Goal: Task Accomplishment & Management: Use online tool/utility

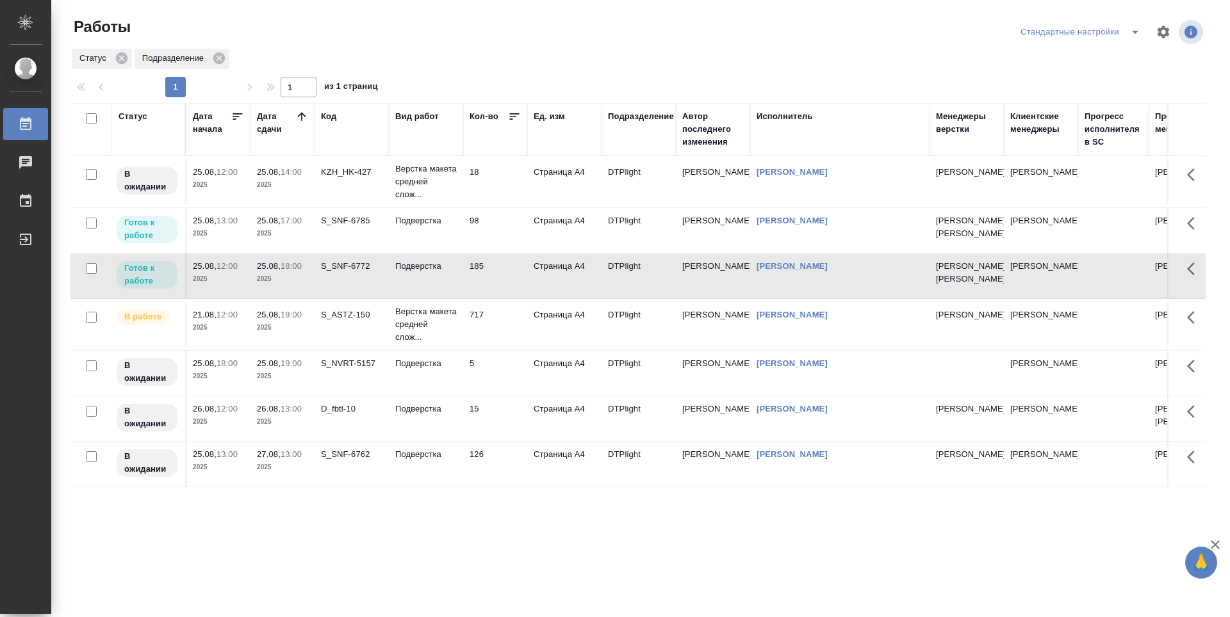
click at [504, 253] on td "98" at bounding box center [495, 230] width 64 height 45
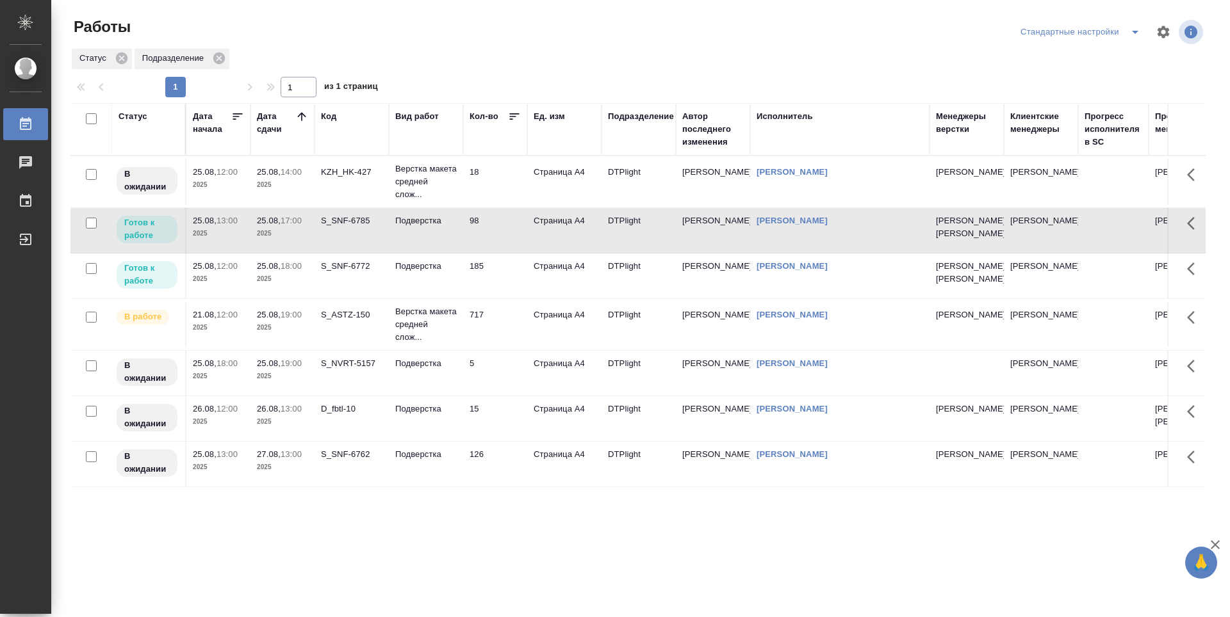
click at [504, 253] on td "98" at bounding box center [495, 230] width 64 height 45
click at [494, 298] on td "185" at bounding box center [495, 276] width 64 height 45
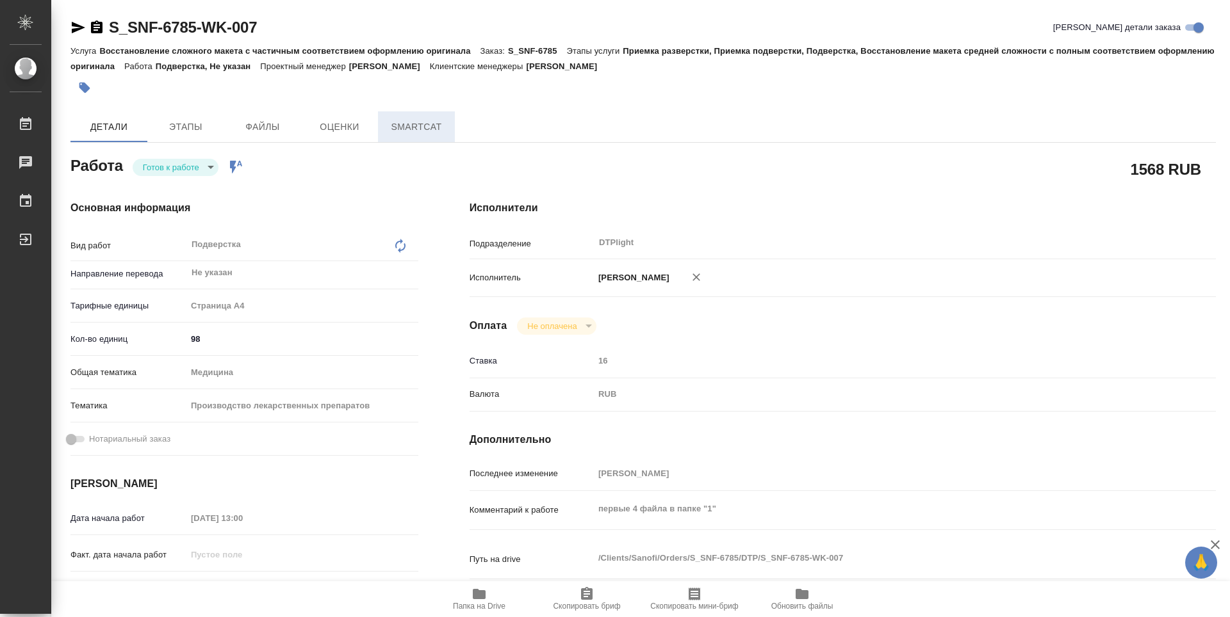
type textarea "x"
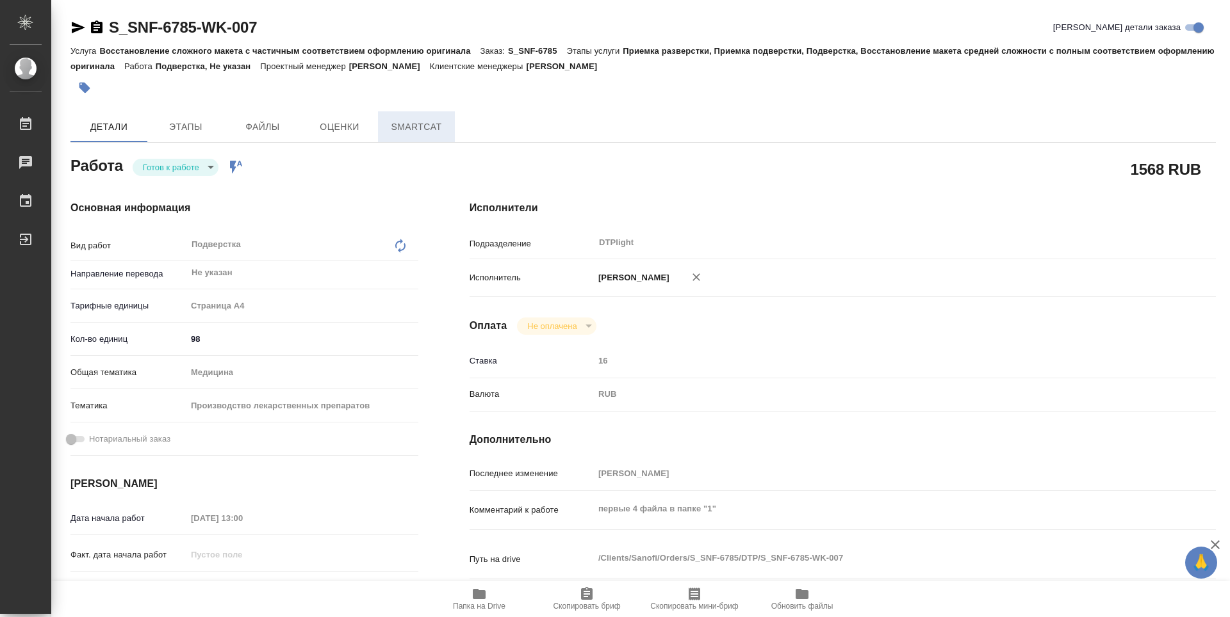
type textarea "x"
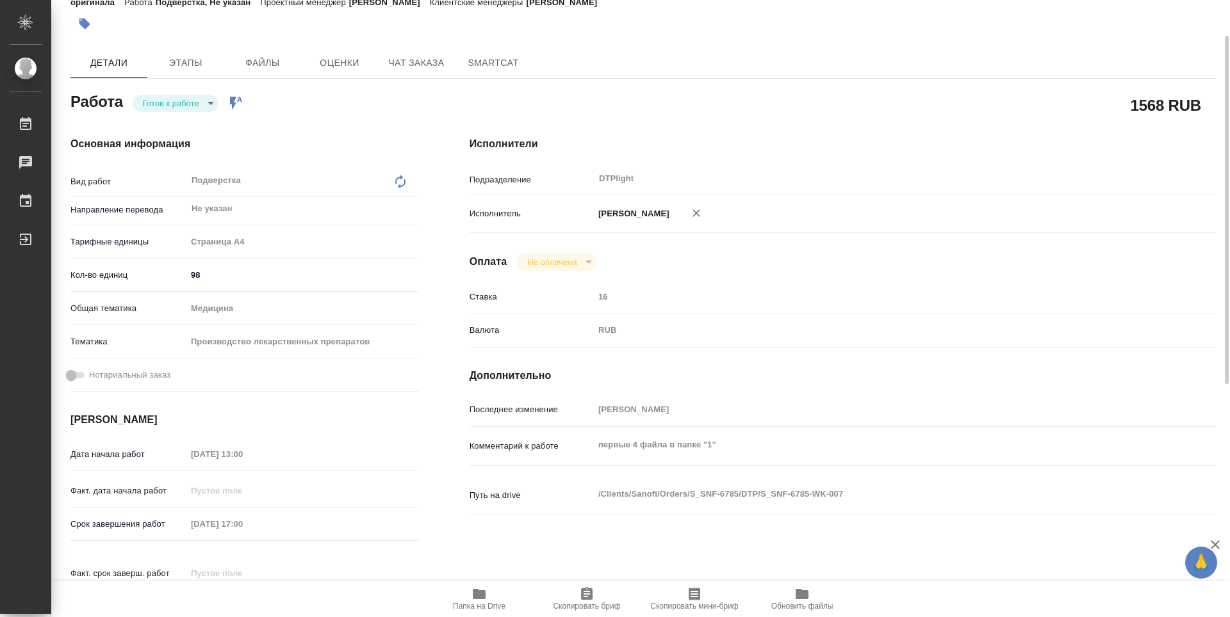
scroll to position [128, 0]
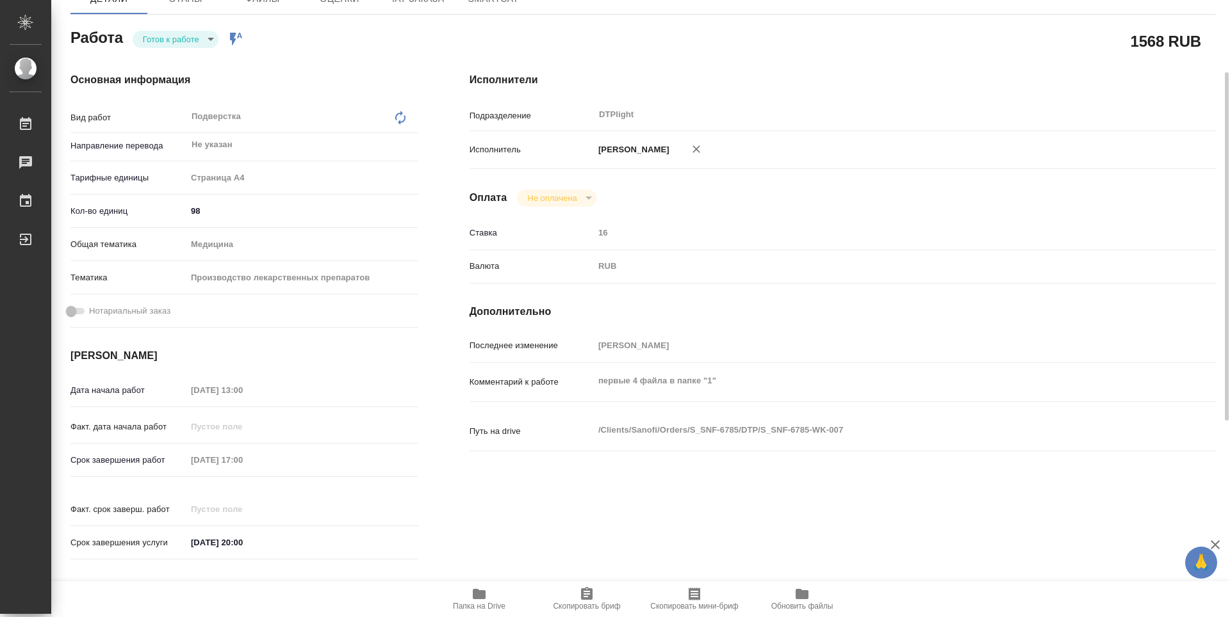
type textarea "x"
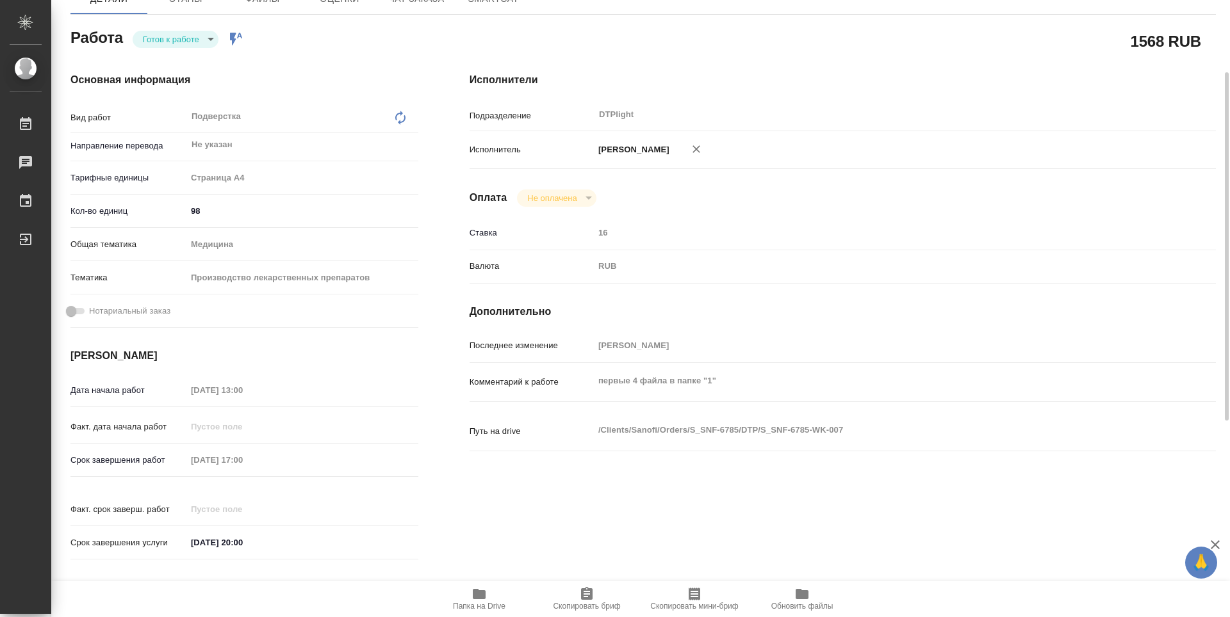
type textarea "x"
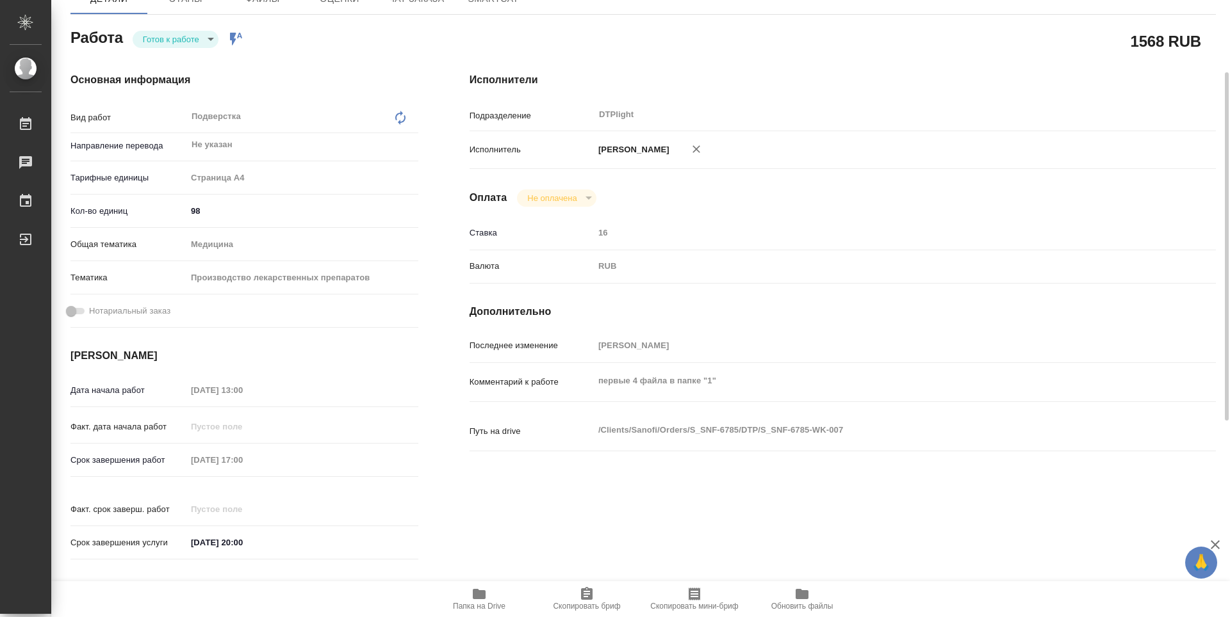
click at [471, 596] on span "Папка на Drive" at bounding box center [479, 599] width 92 height 24
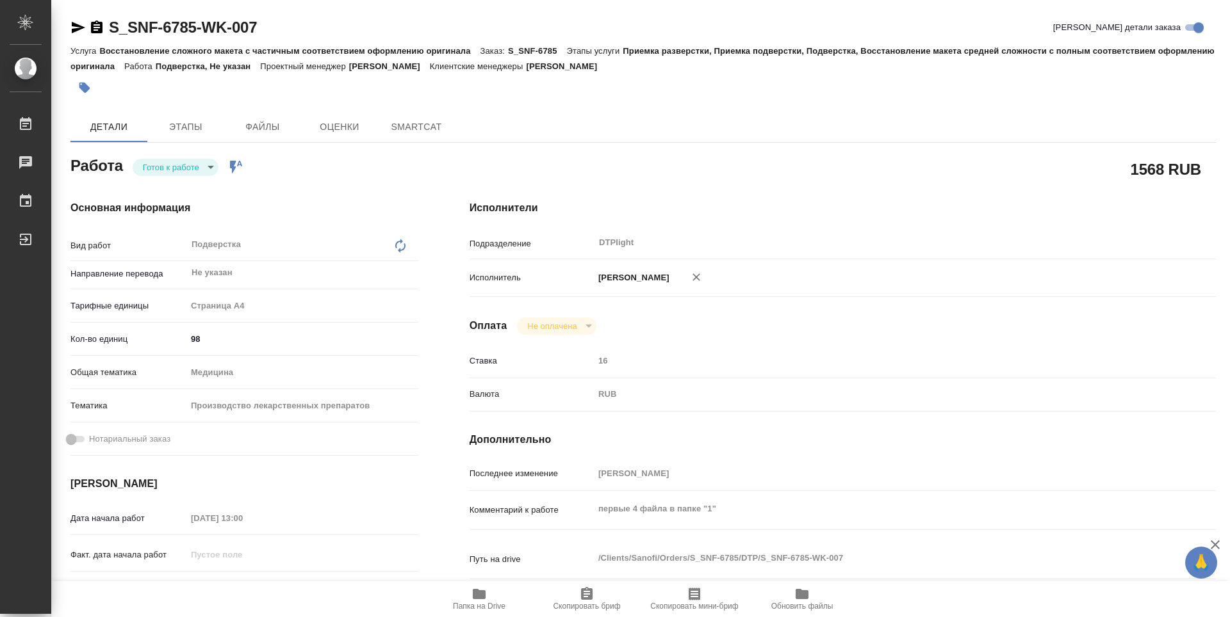
type textarea "x"
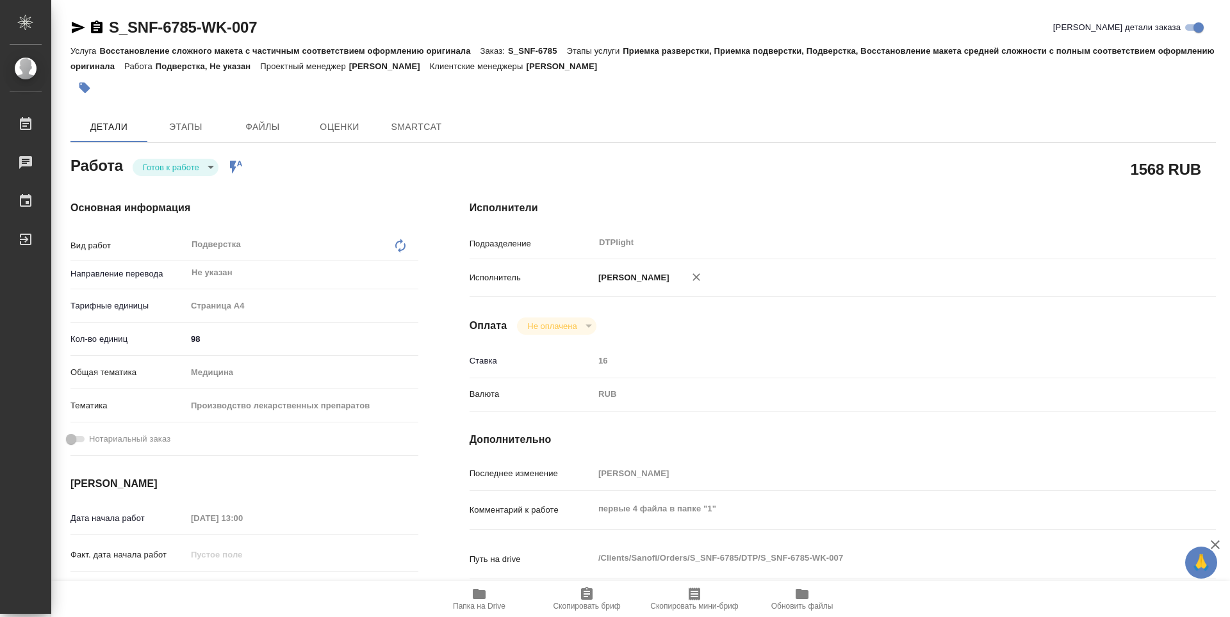
type textarea "x"
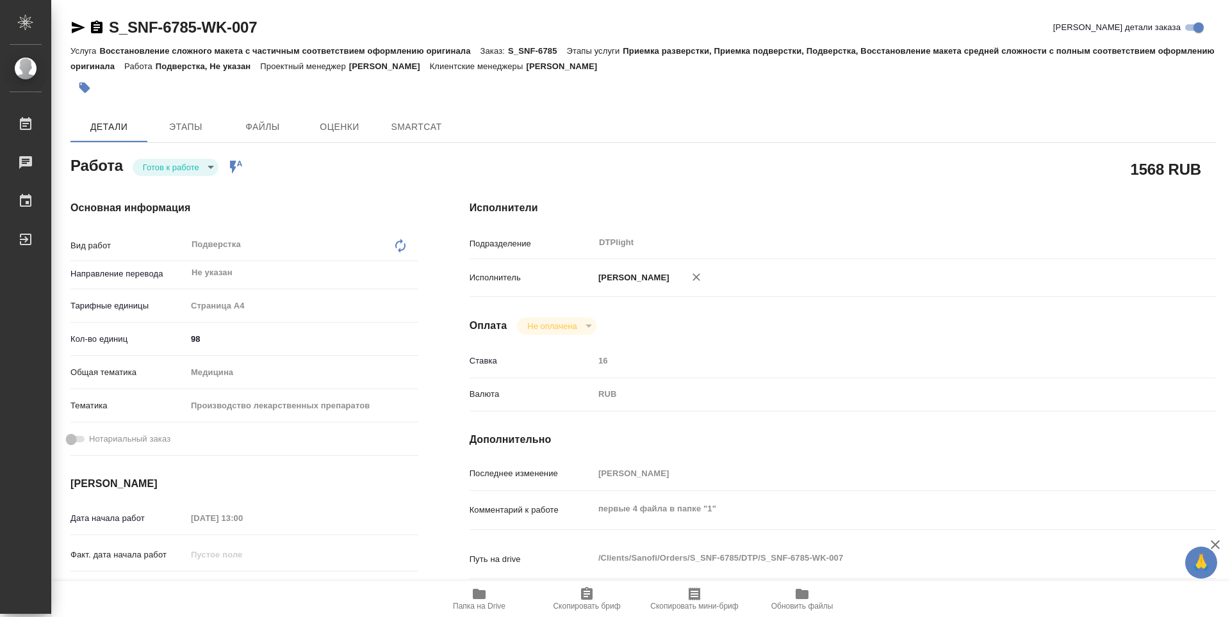
type textarea "x"
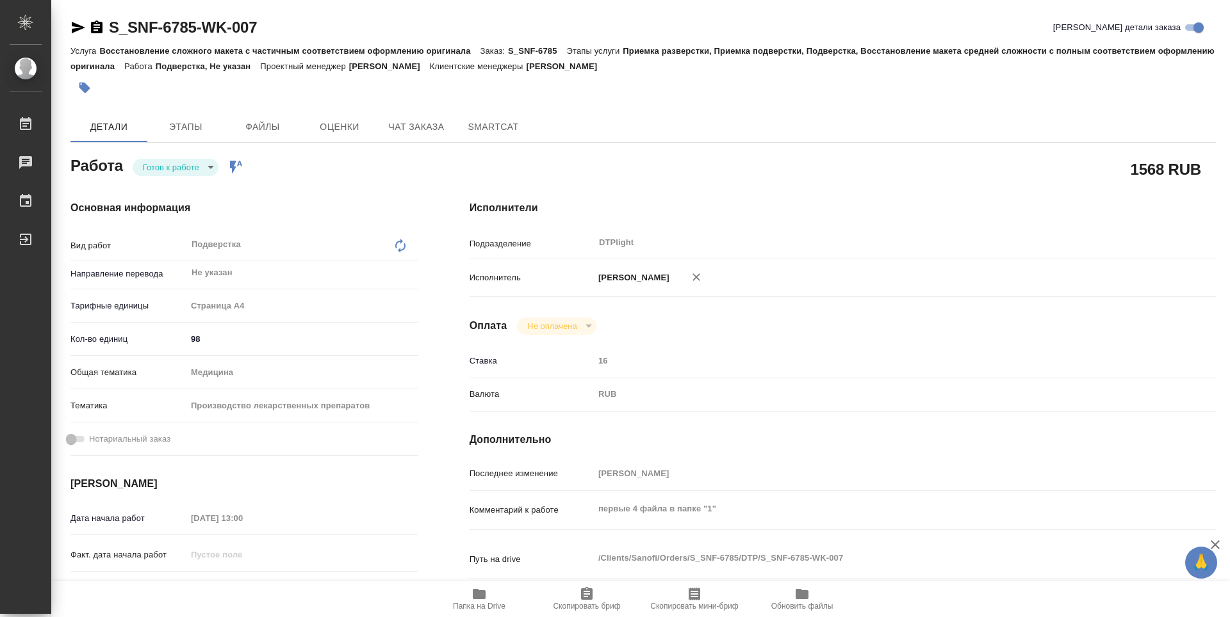
type textarea "x"
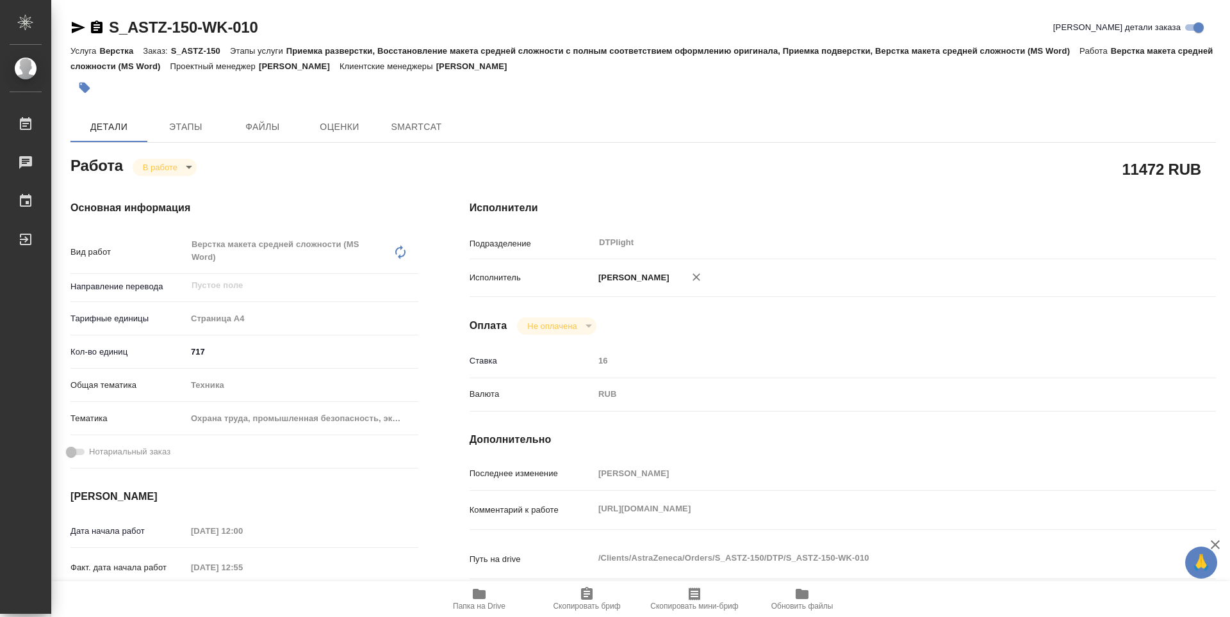
type textarea "x"
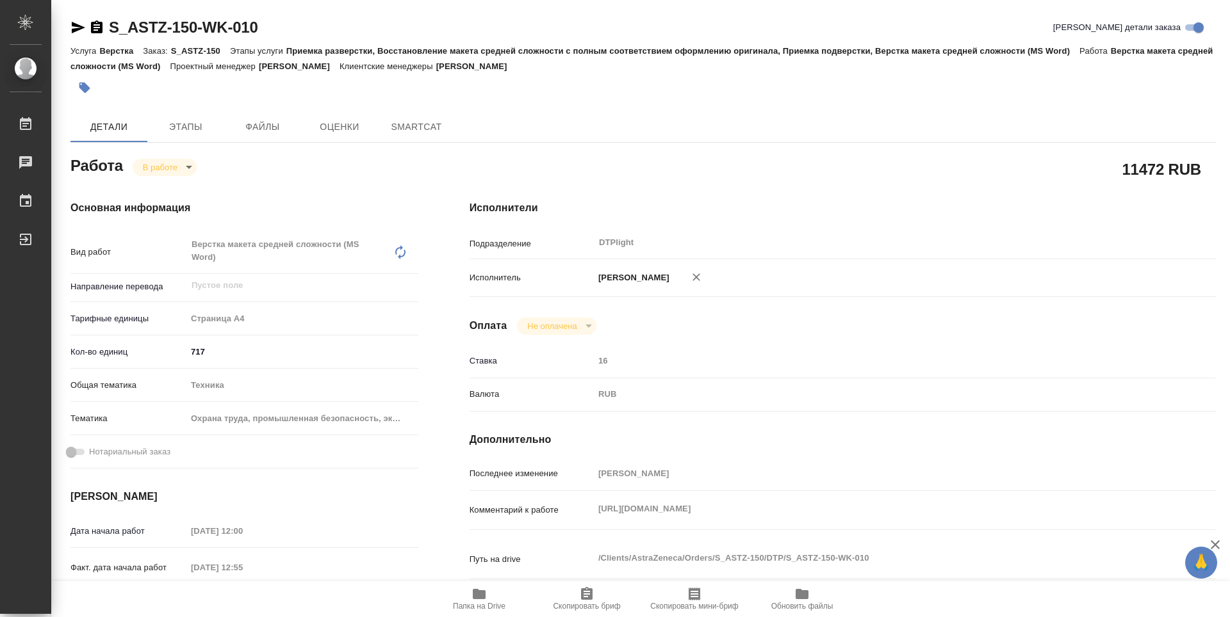
type textarea "x"
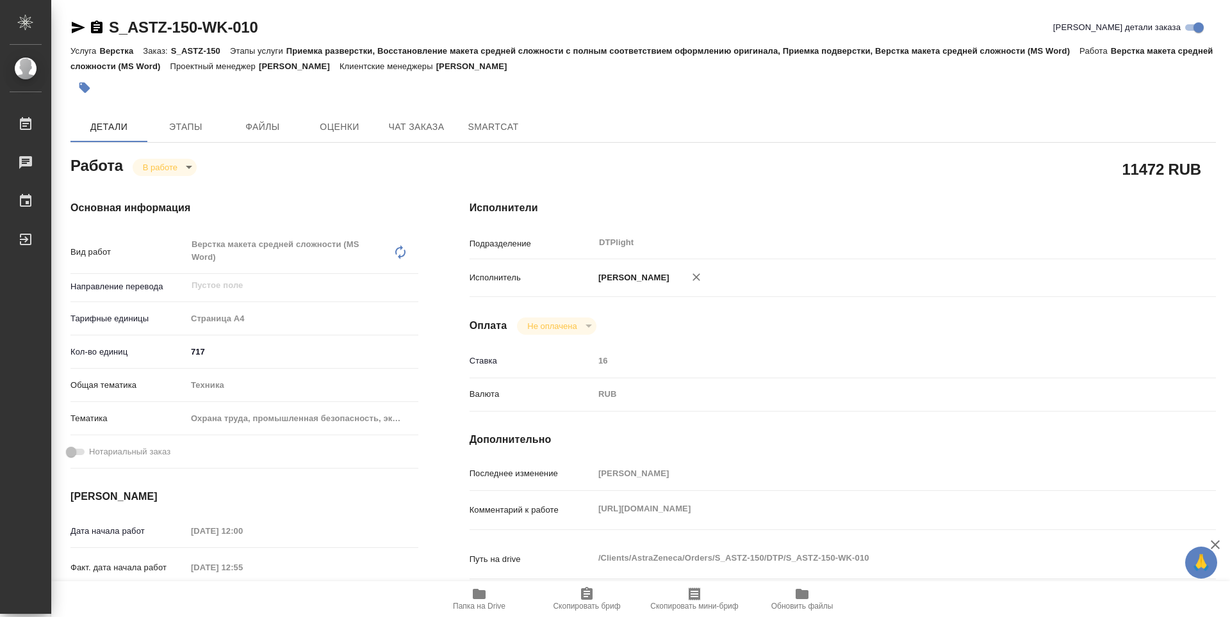
type textarea "x"
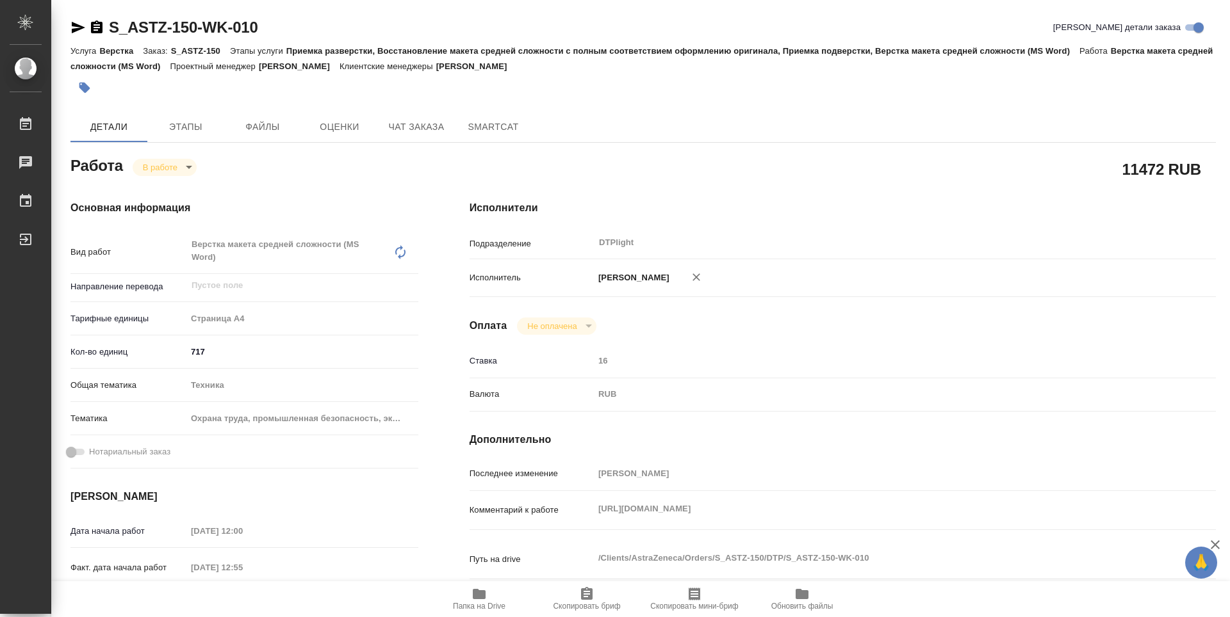
type textarea "x"
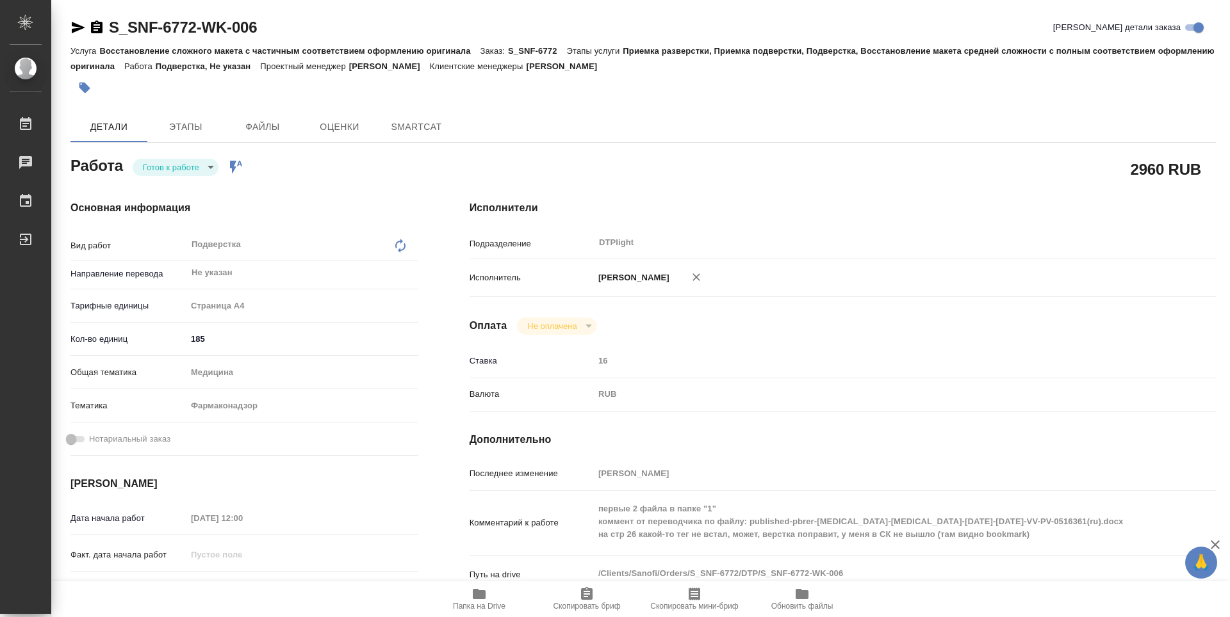
type textarea "x"
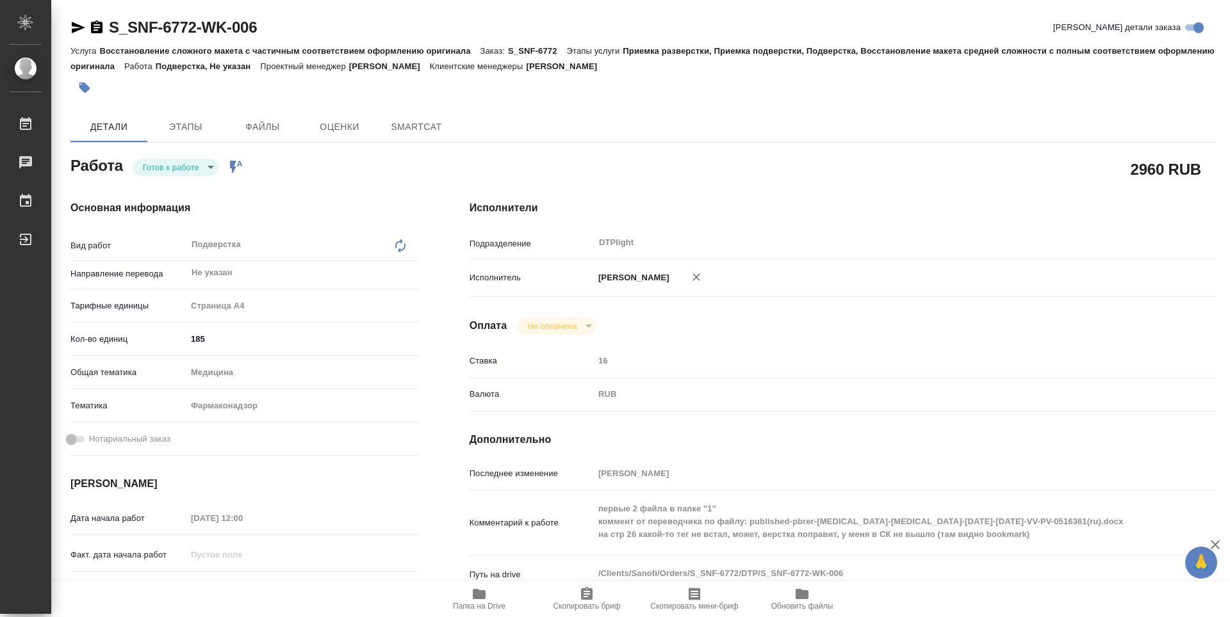
type textarea "x"
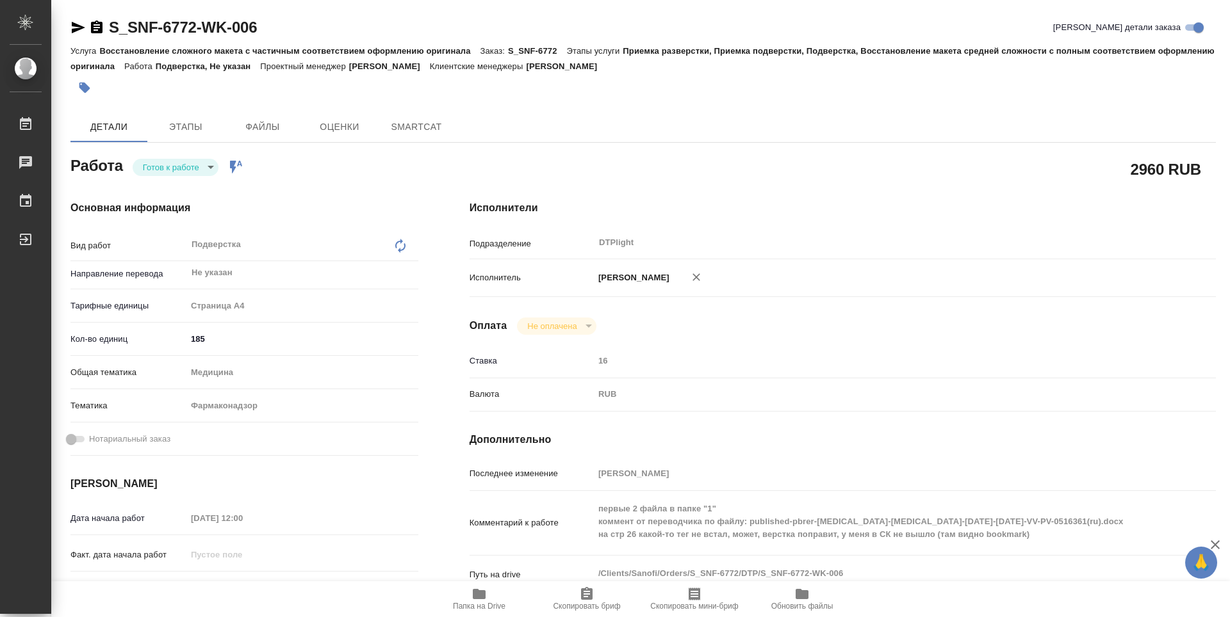
type textarea "x"
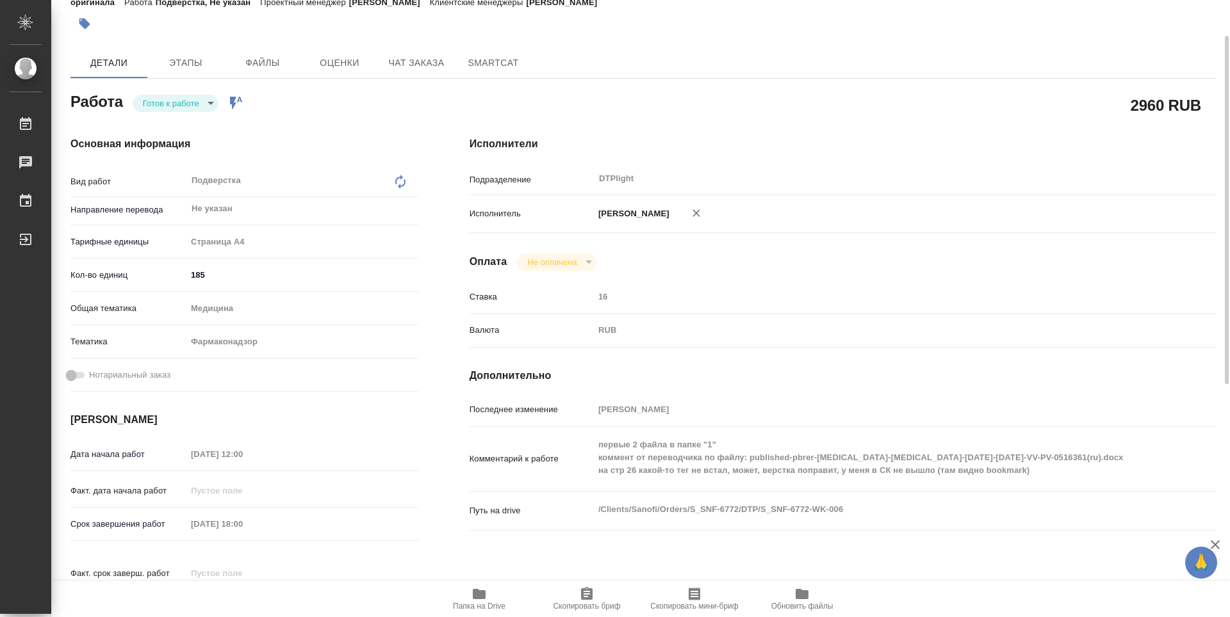
scroll to position [128, 0]
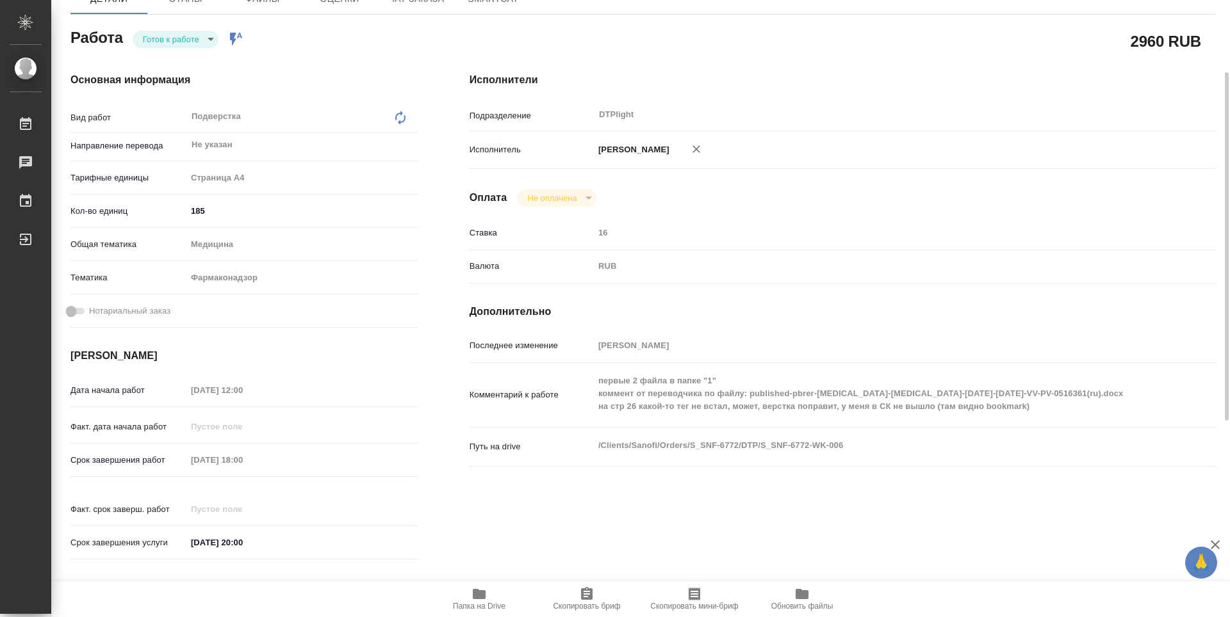
type textarea "x"
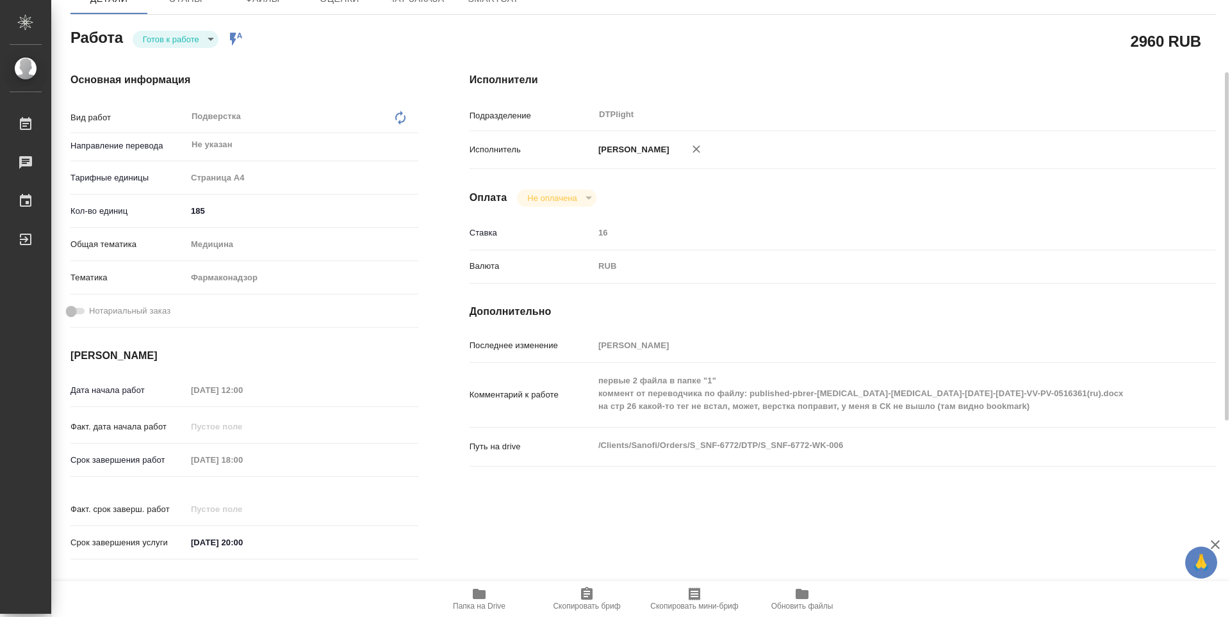
type textarea "x"
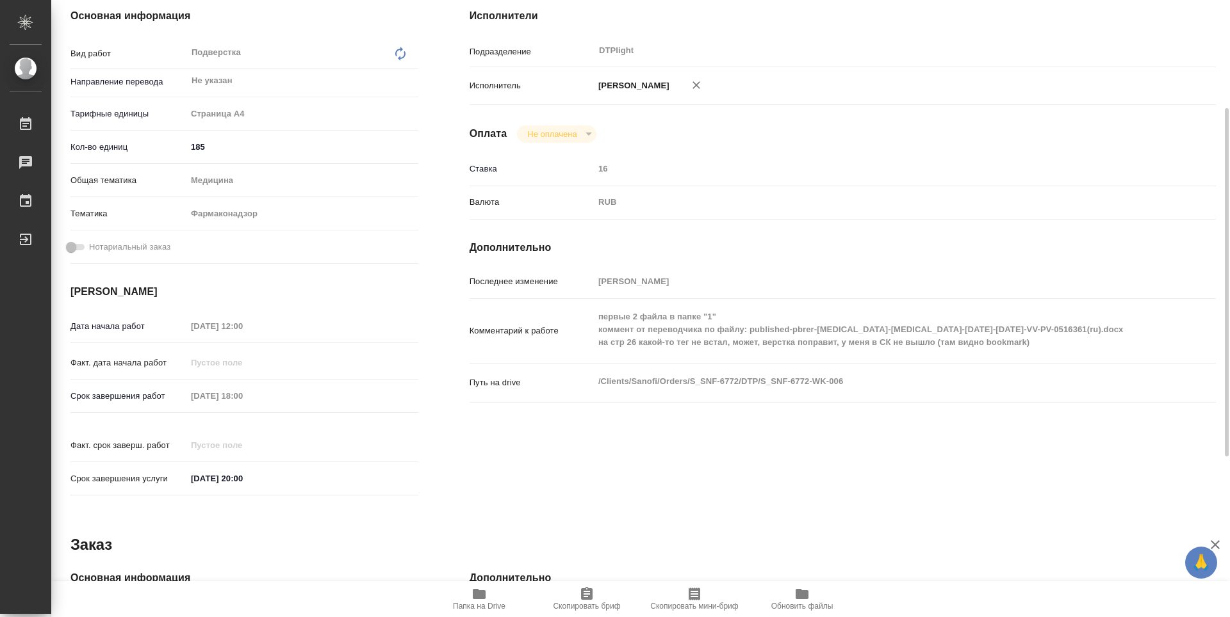
scroll to position [0, 0]
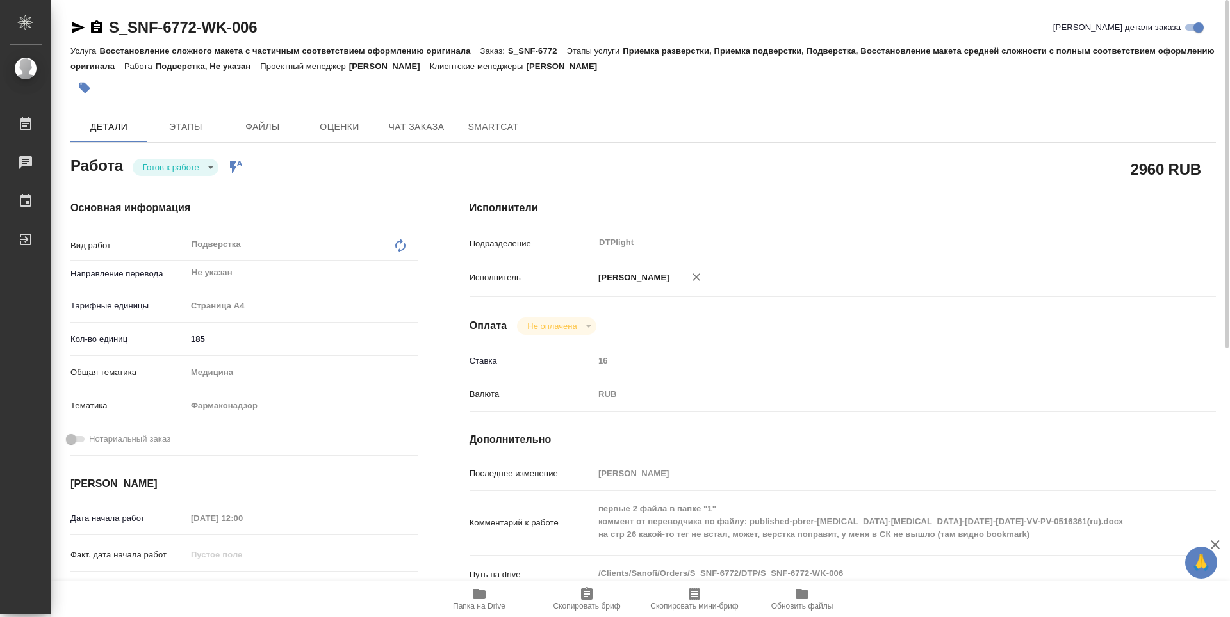
click at [214, 165] on body "🙏 .cls-1 fill:#fff; AWATERA Guselnikov Roman Работы 0 Чаты График Выйти S_SNF-6…" at bounding box center [615, 308] width 1230 height 617
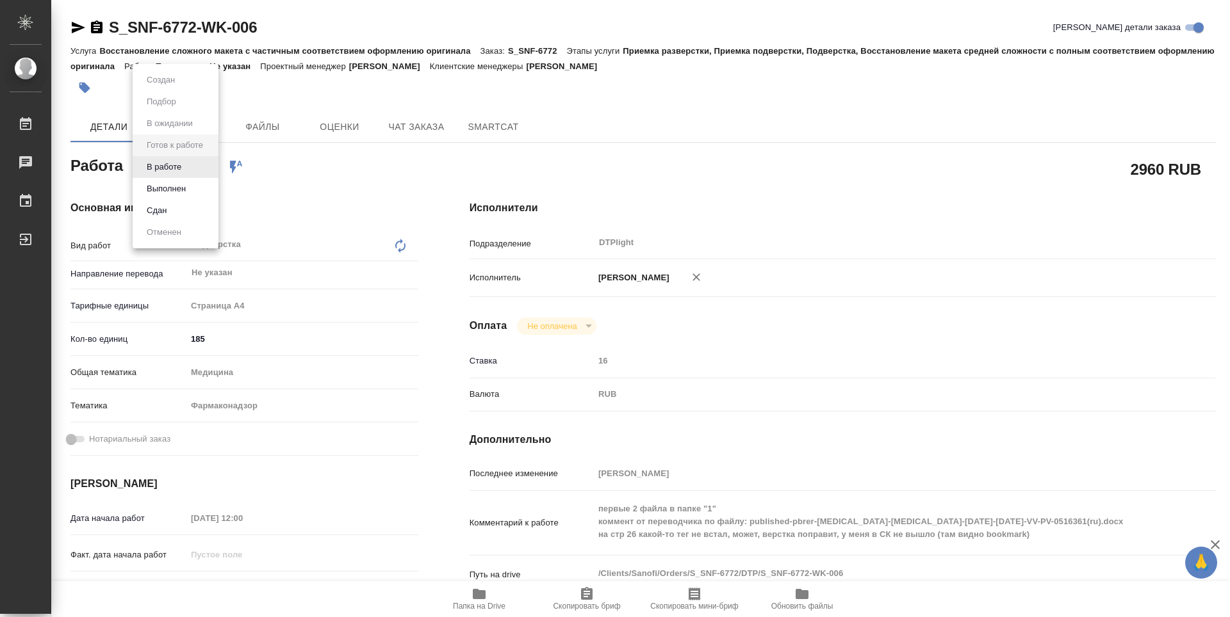
click at [336, 170] on div at bounding box center [615, 308] width 1230 height 617
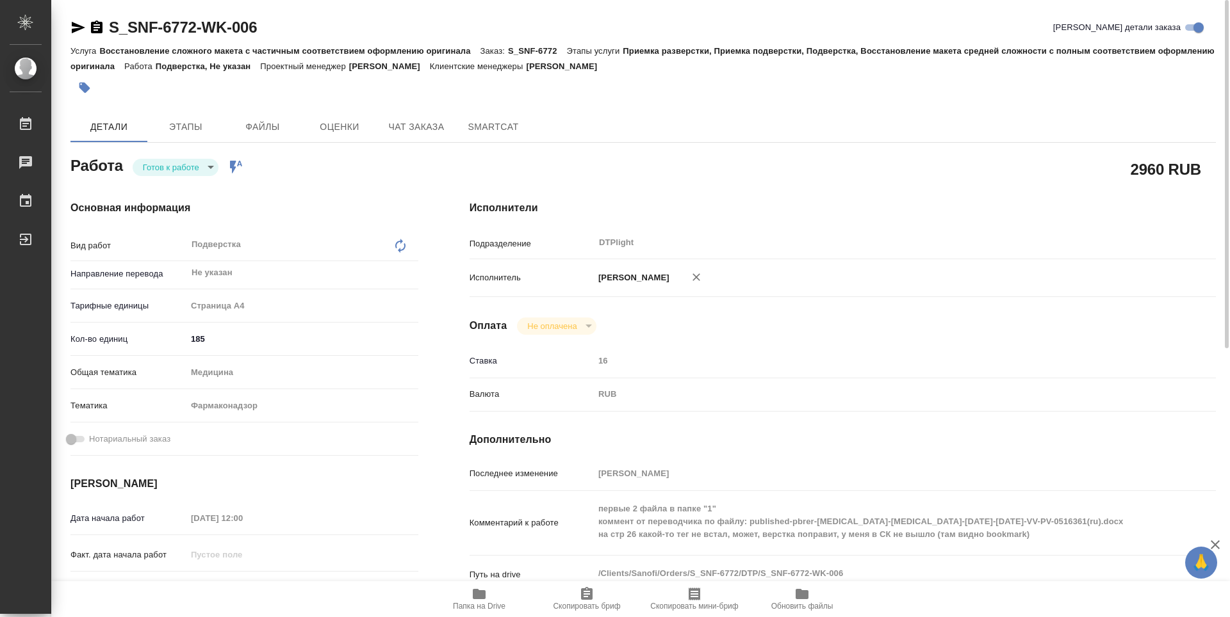
click at [479, 591] on icon "button" at bounding box center [479, 594] width 13 height 10
click at [209, 174] on body "🙏 .cls-1 fill:#fff; AWATERA Guselnikov Roman Работы 0 Чаты График Выйти S_SNF-6…" at bounding box center [615, 308] width 1230 height 617
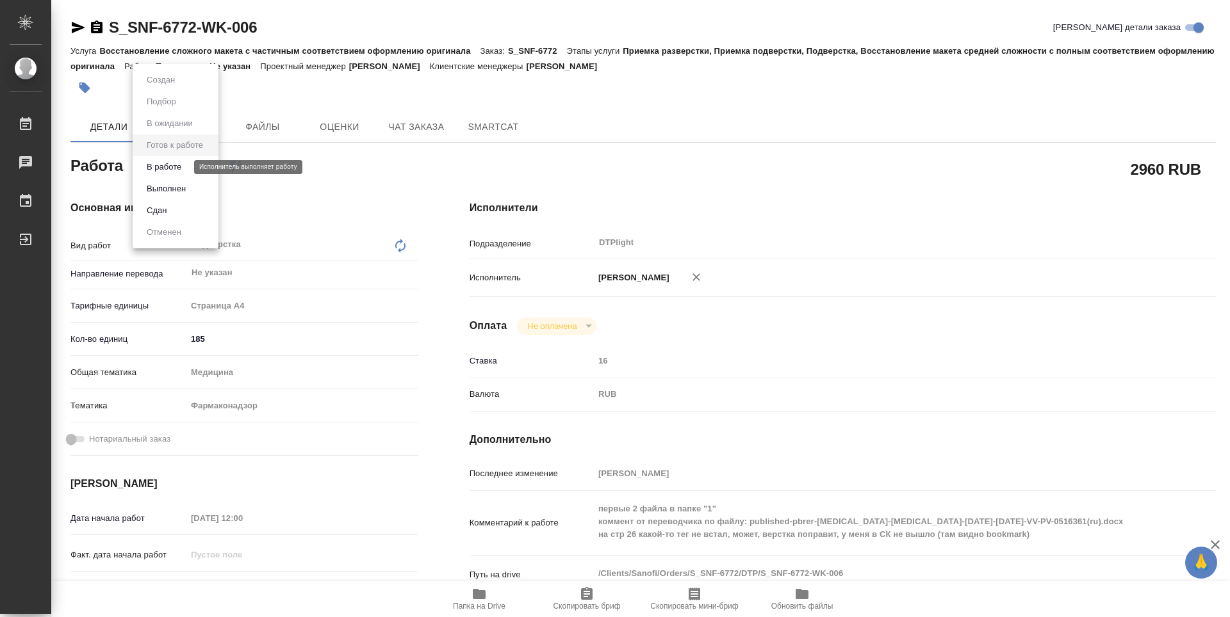
click at [170, 169] on button "В работе" at bounding box center [164, 167] width 42 height 14
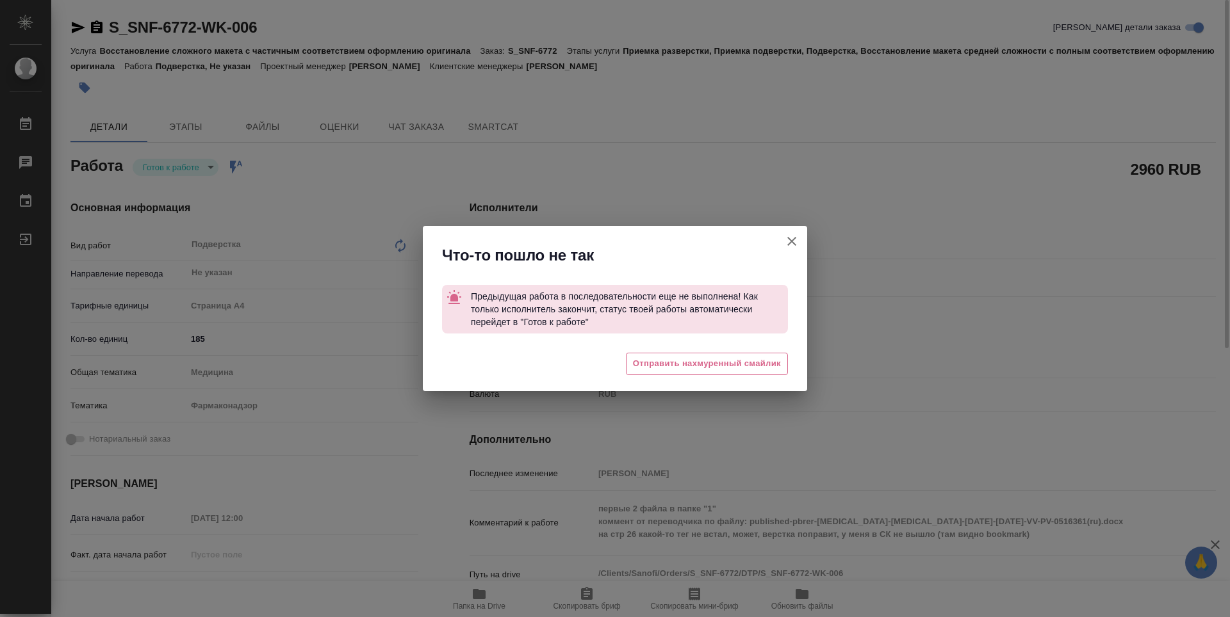
type textarea "x"
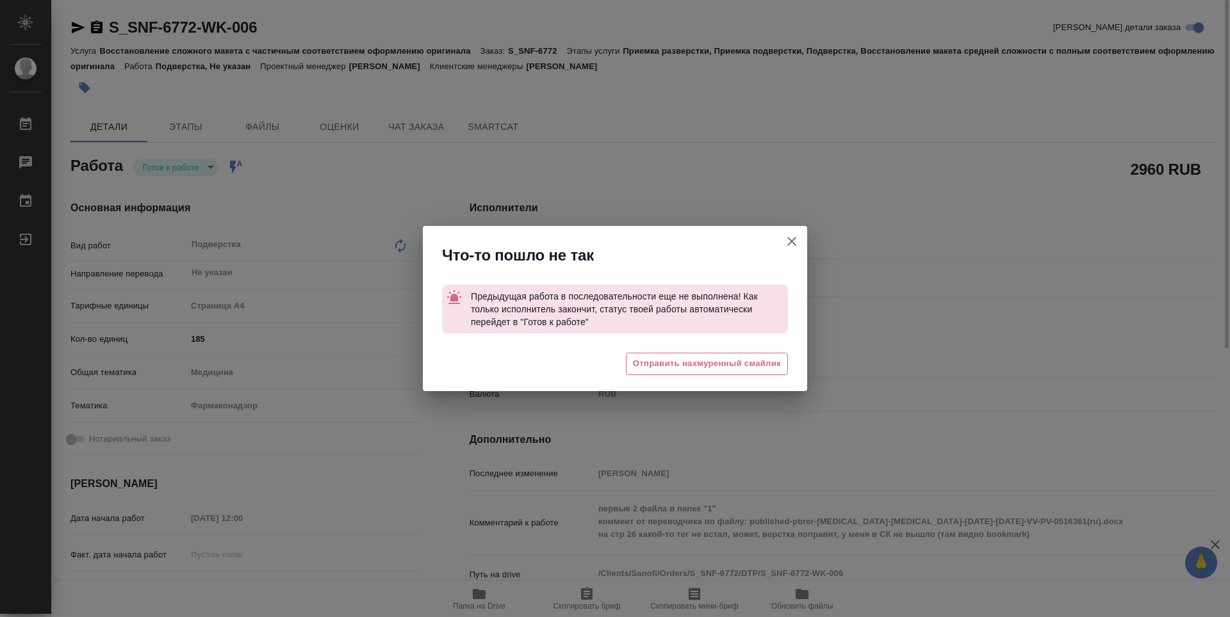
type textarea "x"
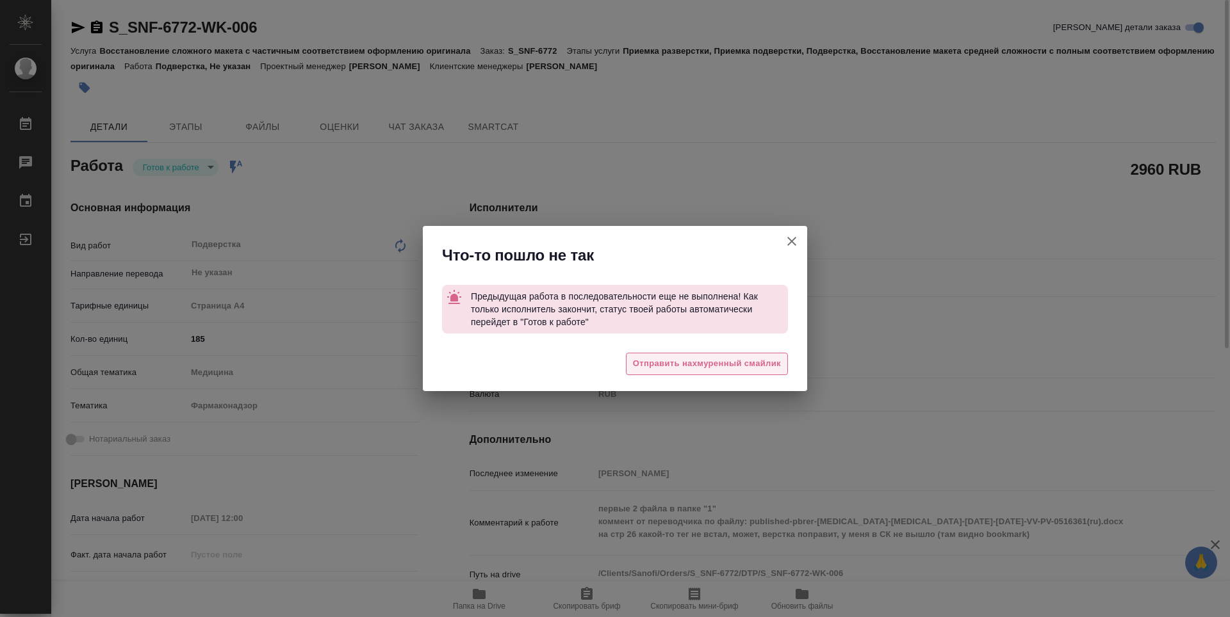
type textarea "x"
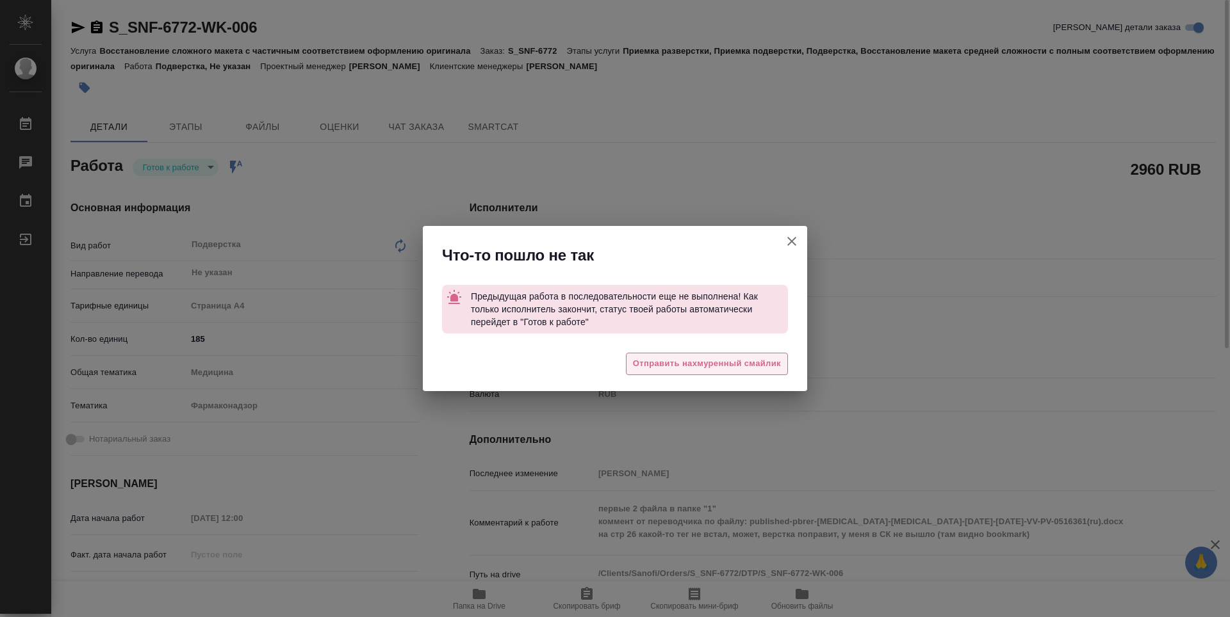
click at [747, 357] on span "Отправить нахмуренный смайлик" at bounding box center [707, 364] width 148 height 15
click at [786, 245] on div "Что-то пошло не так Предыдущая работа в последовательности еще не выполнена! Ка…" at bounding box center [615, 308] width 1230 height 617
type textarea "x"
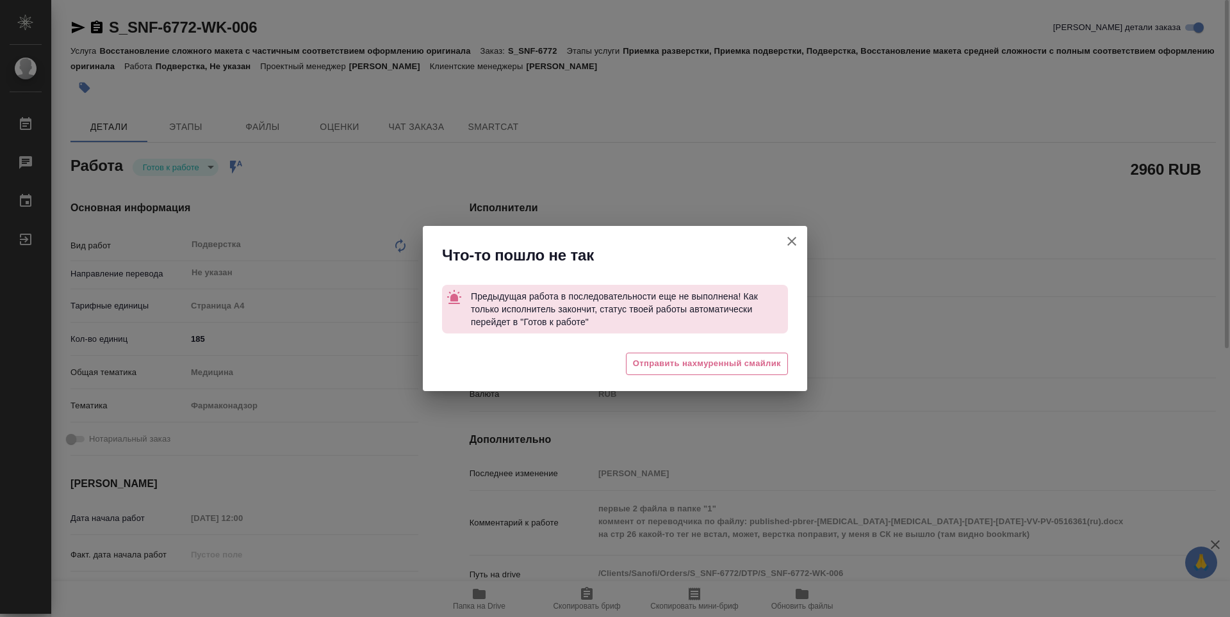
type textarea "x"
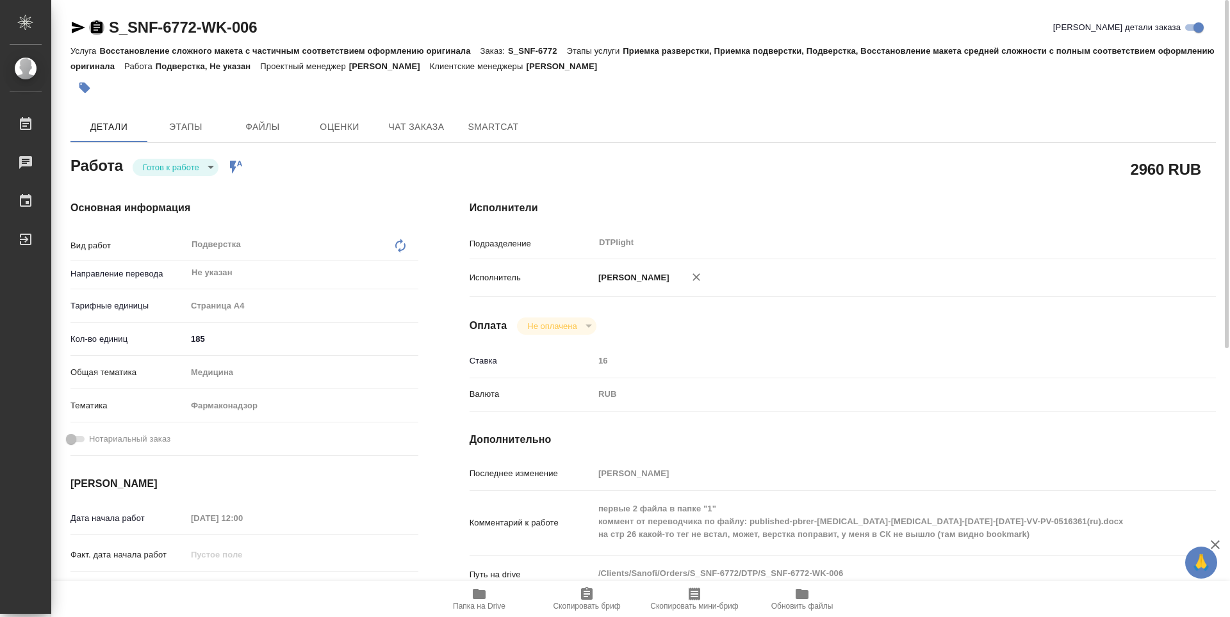
click at [96, 28] on icon "button" at bounding box center [96, 27] width 15 height 15
